Goal: Information Seeking & Learning: Learn about a topic

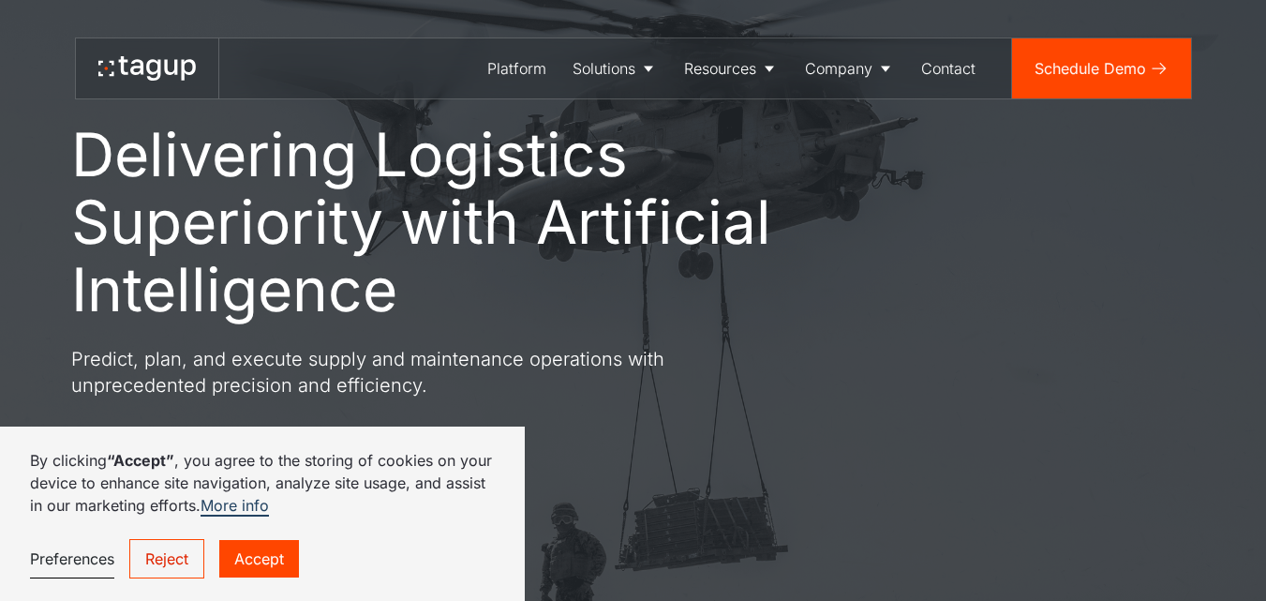
click at [648, 78] on link "Solutions" at bounding box center [615, 68] width 112 height 60
click at [833, 126] on div "About" at bounding box center [850, 127] width 77 height 22
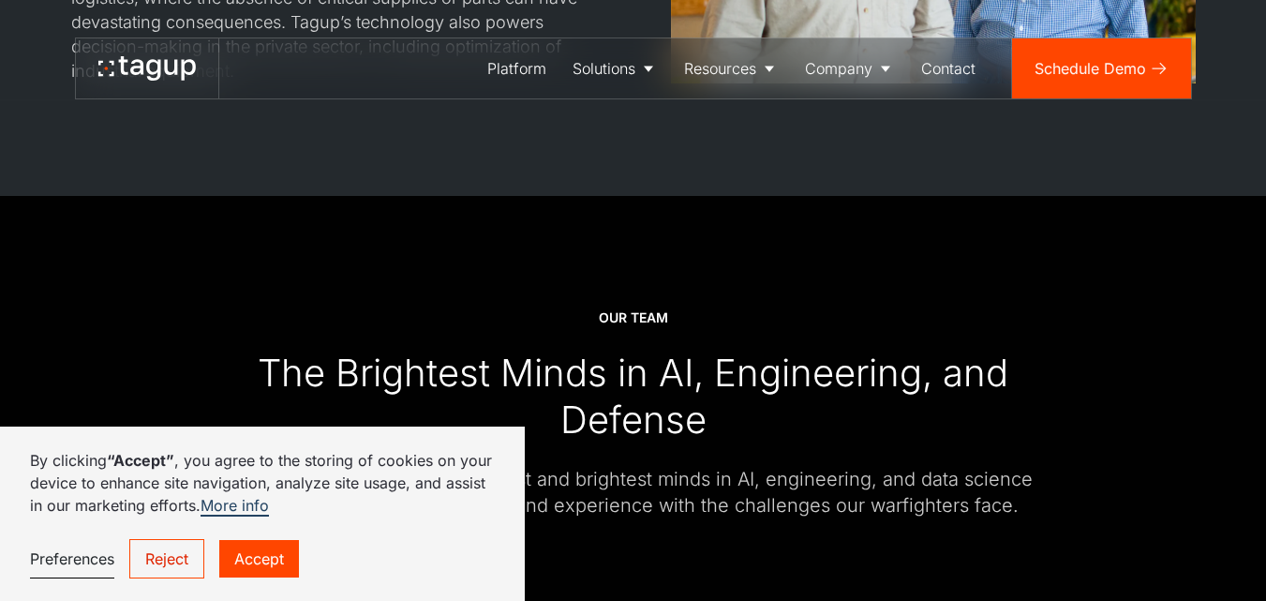
scroll to position [2155, 0]
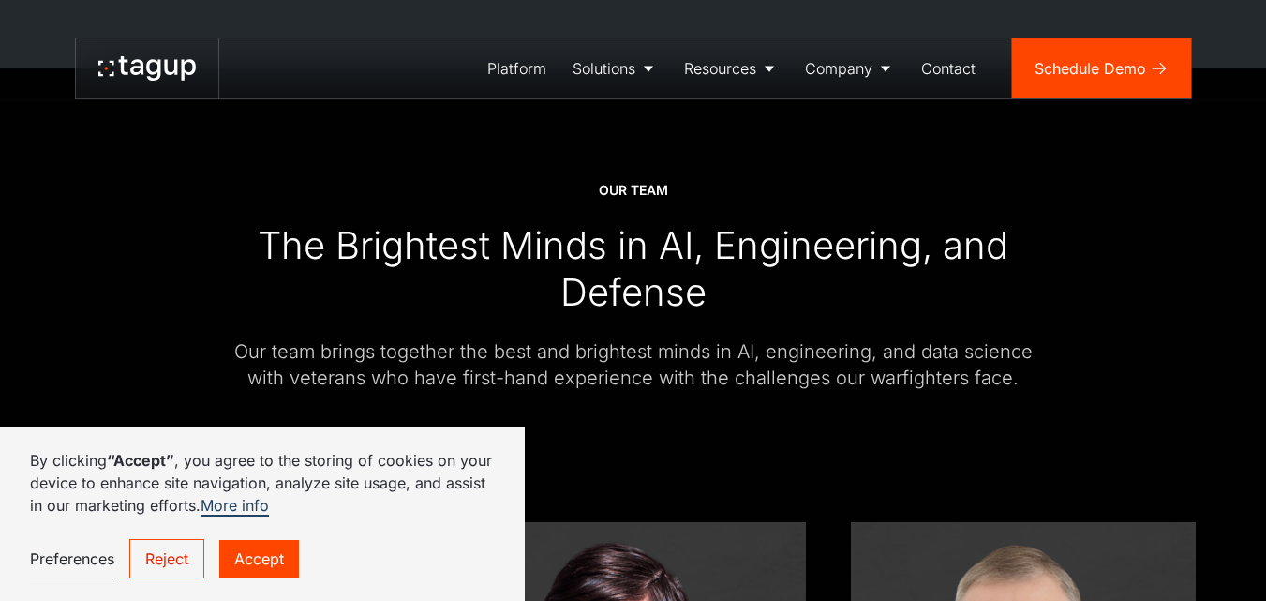
click at [285, 552] on link "Accept" at bounding box center [259, 558] width 80 height 37
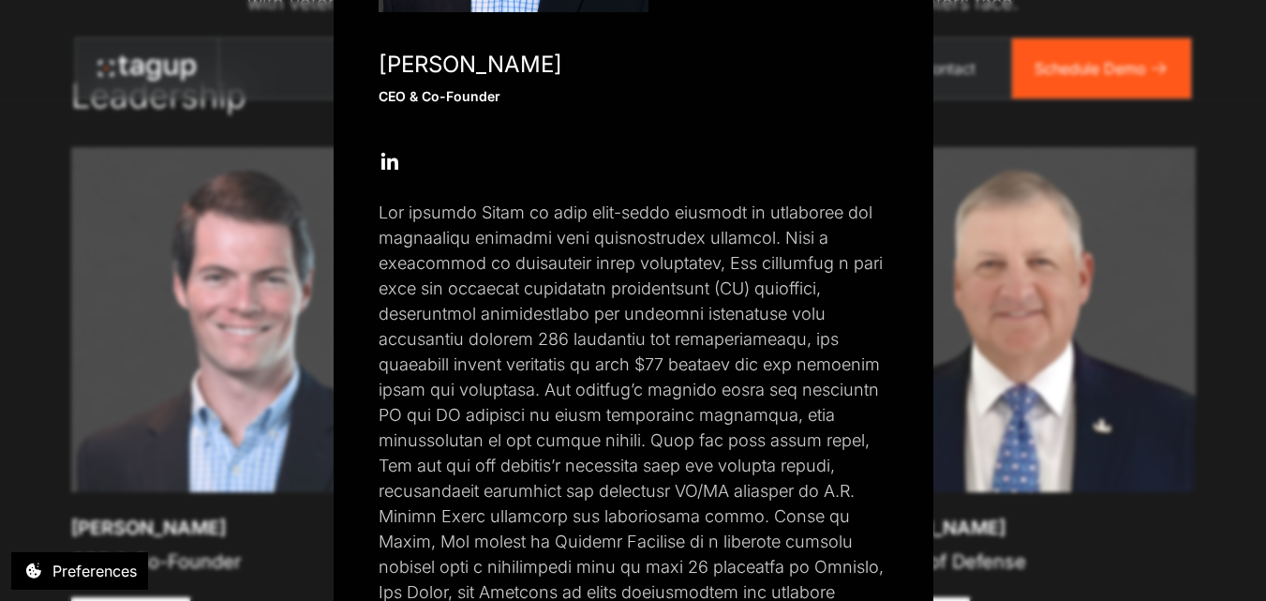
scroll to position [469, 0]
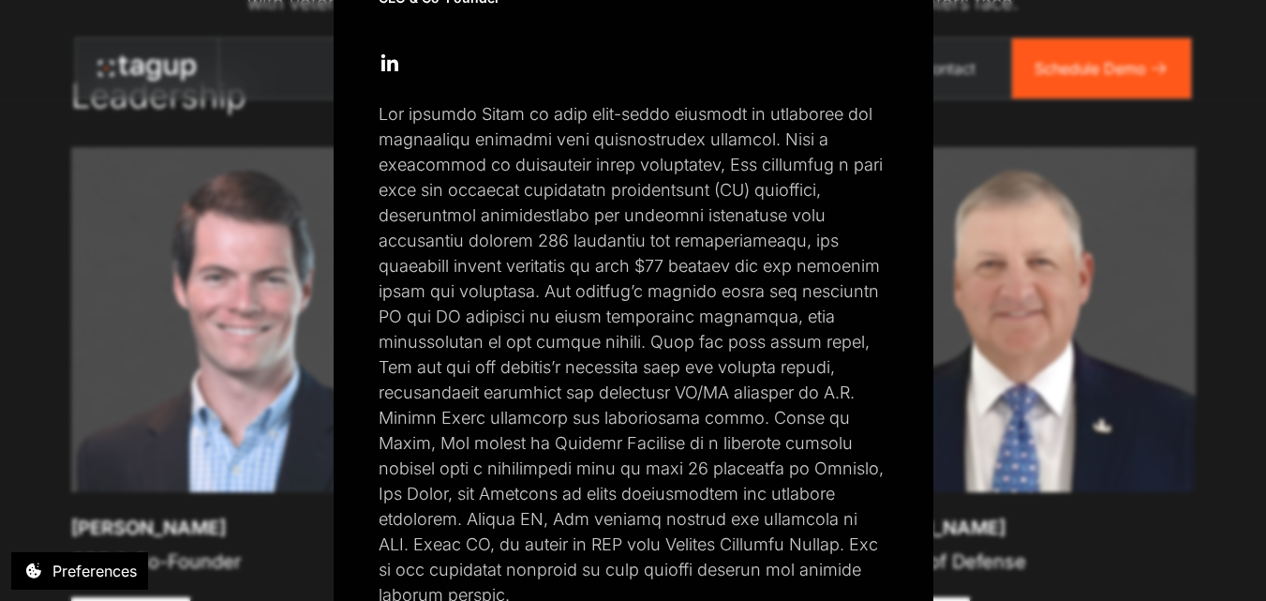
click at [17, 335] on div "Close popup Jon Garrity CEO & Co-Founder Open Open Twitter profile Send Email O…" at bounding box center [633, 300] width 1266 height 601
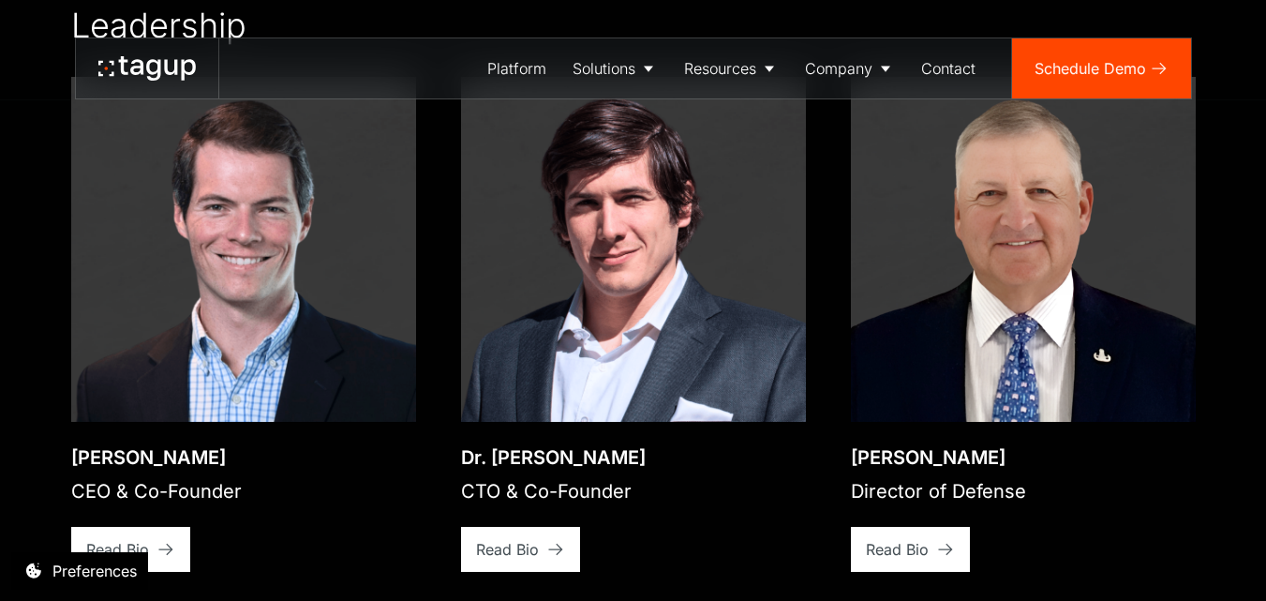
scroll to position [2718, 0]
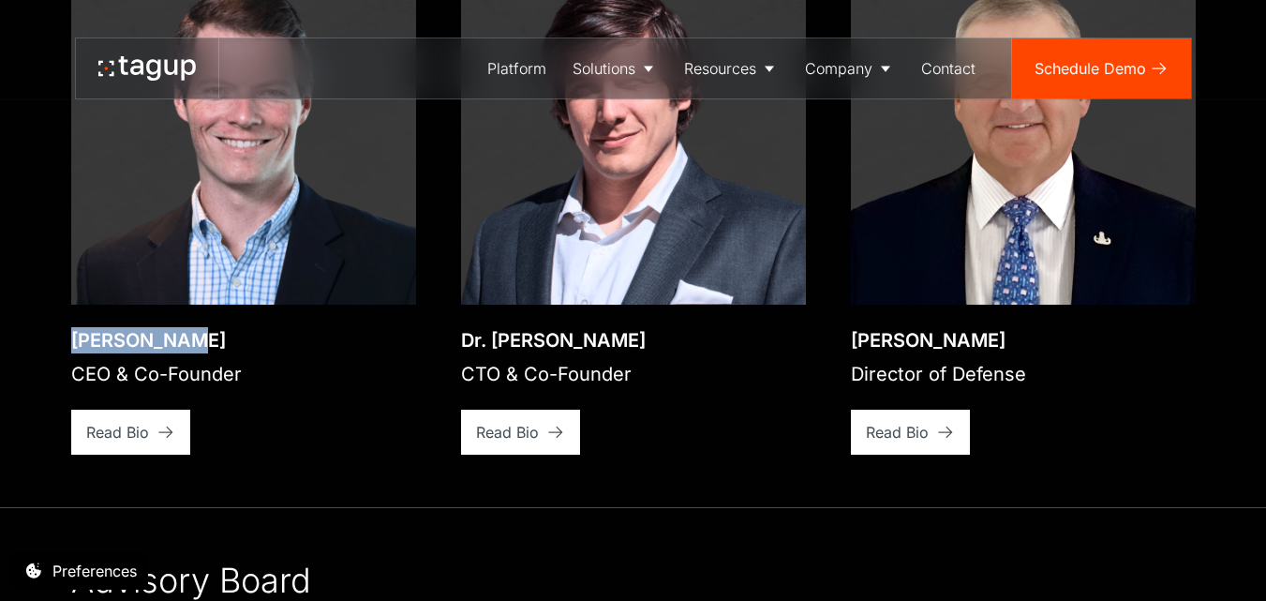
drag, startPoint x: 59, startPoint y: 314, endPoint x: 189, endPoint y: 315, distance: 130.3
click at [189, 315] on div "Our team The Brightest Minds in AI, Engineering, and Defense Our team brings to…" at bounding box center [632, 389] width 1191 height 1766
copy div "Jon Garrity"
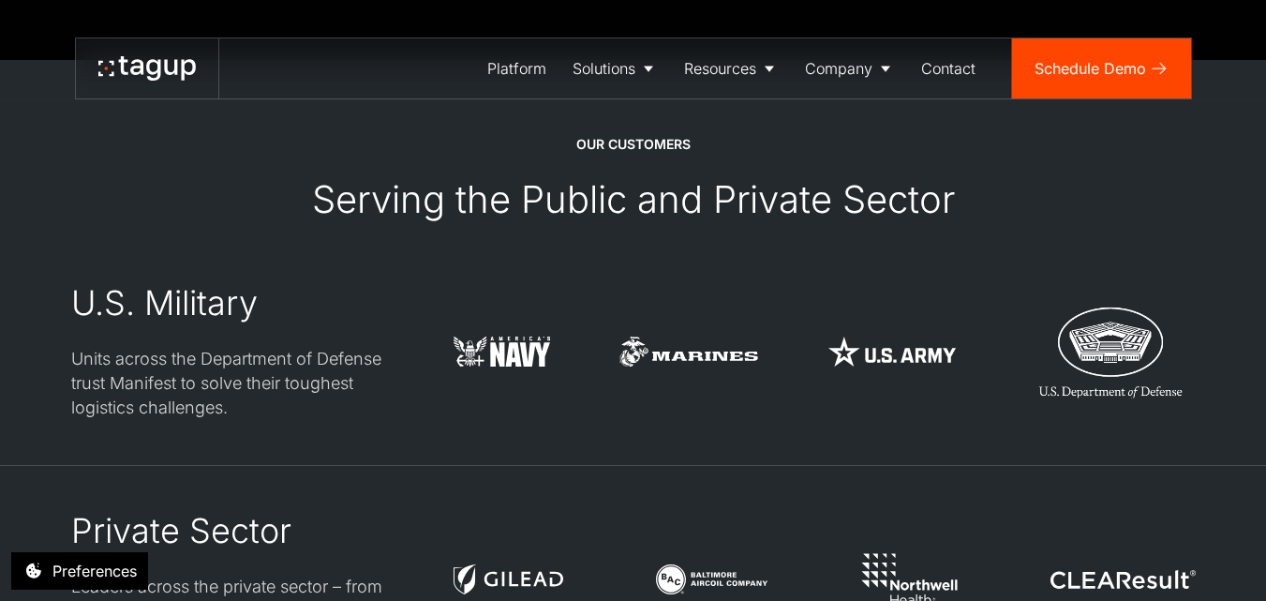
scroll to position [4217, 0]
